Goal: Task Accomplishment & Management: Manage account settings

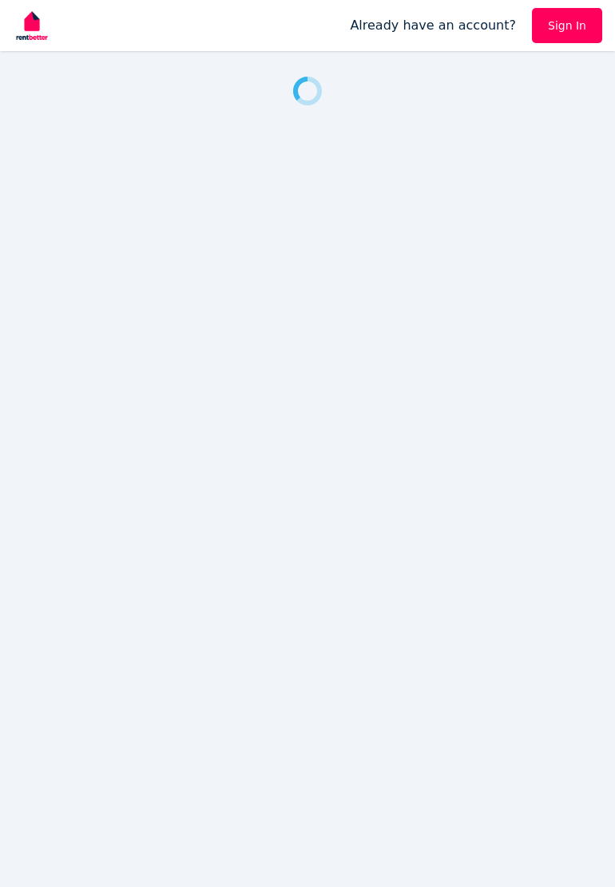
click at [583, 29] on link "Sign In" at bounding box center [567, 25] width 70 height 35
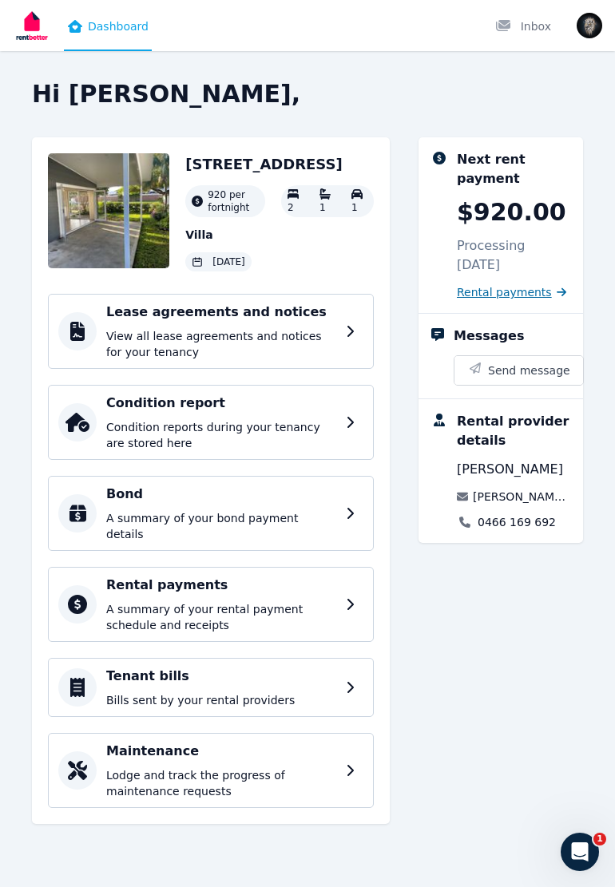
click at [552, 300] on span "Rental payments" at bounding box center [504, 292] width 95 height 16
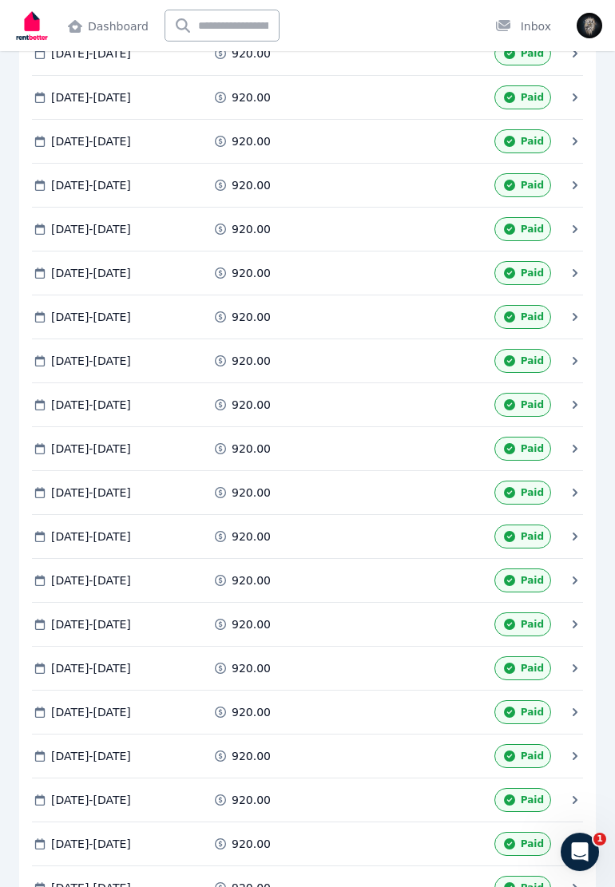
scroll to position [3415, 0]
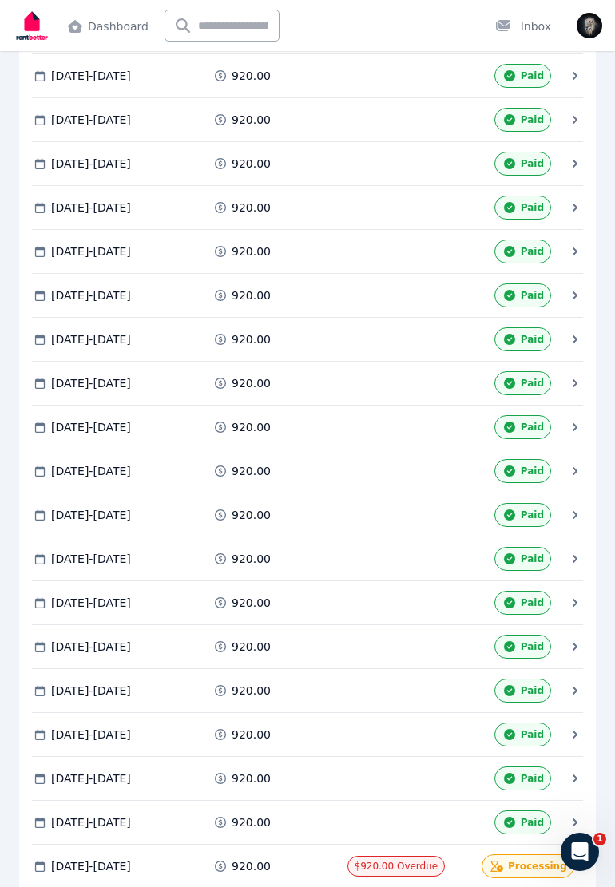
click at [101, 858] on span "[DATE] - [DATE]" at bounding box center [91, 866] width 80 height 16
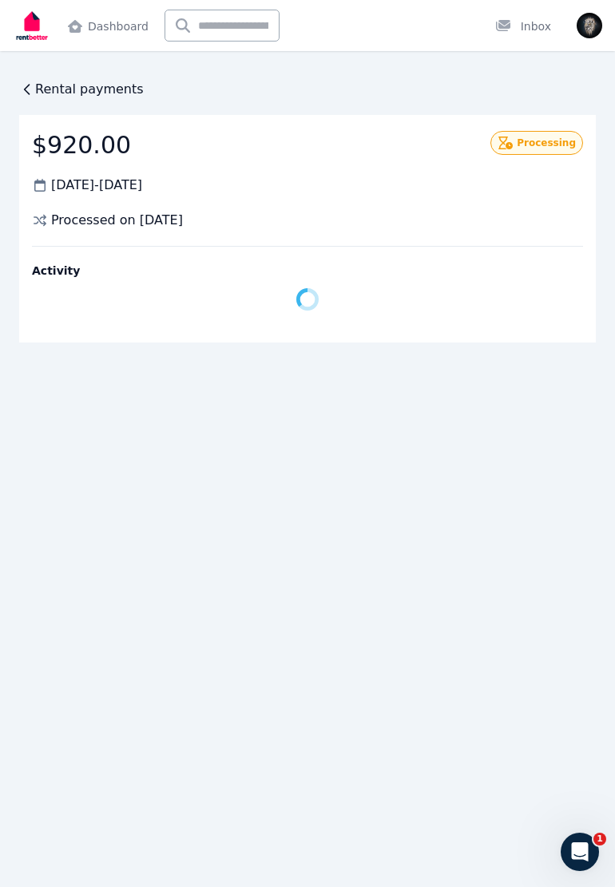
scroll to position [0, 0]
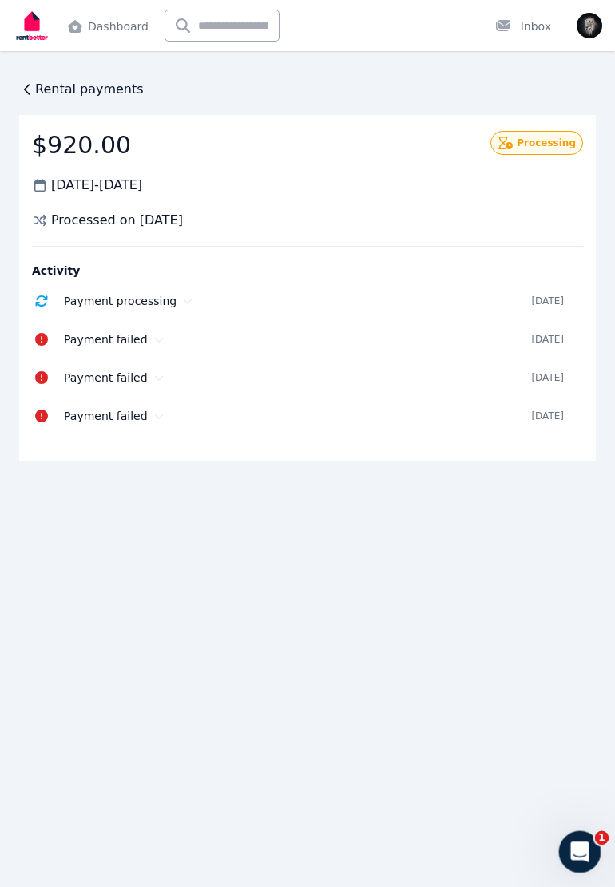
click at [576, 850] on icon "Open Intercom Messenger" at bounding box center [578, 850] width 26 height 26
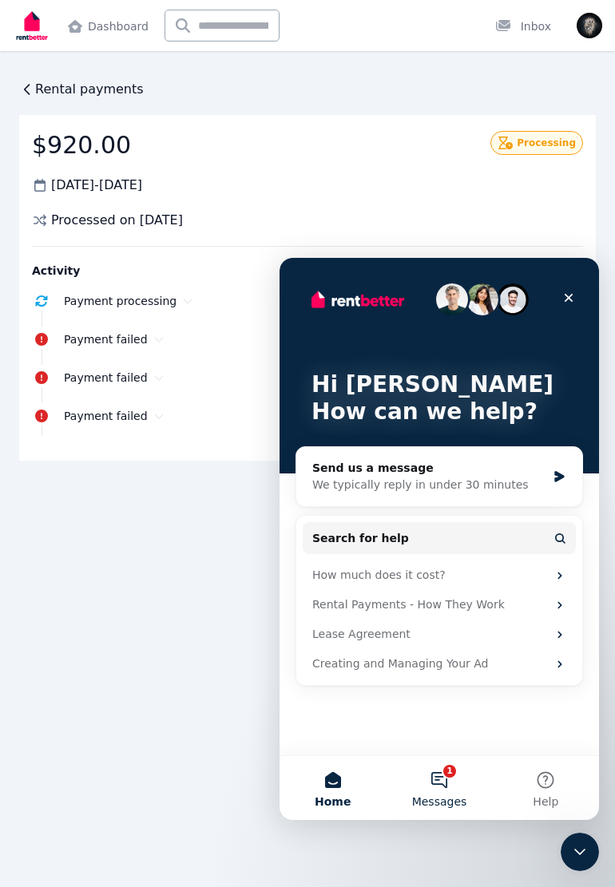
click at [467, 807] on span "Messages" at bounding box center [439, 801] width 55 height 11
